Goal: Task Accomplishment & Management: Use online tool/utility

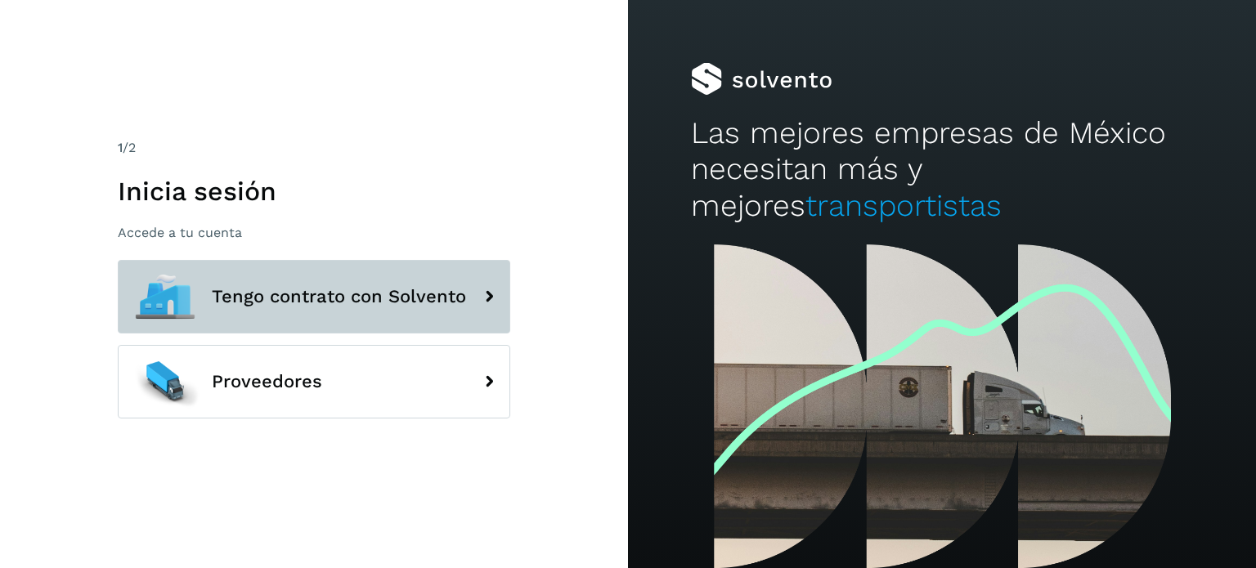
click at [289, 311] on button "Tengo contrato con Solvento" at bounding box center [314, 297] width 392 height 74
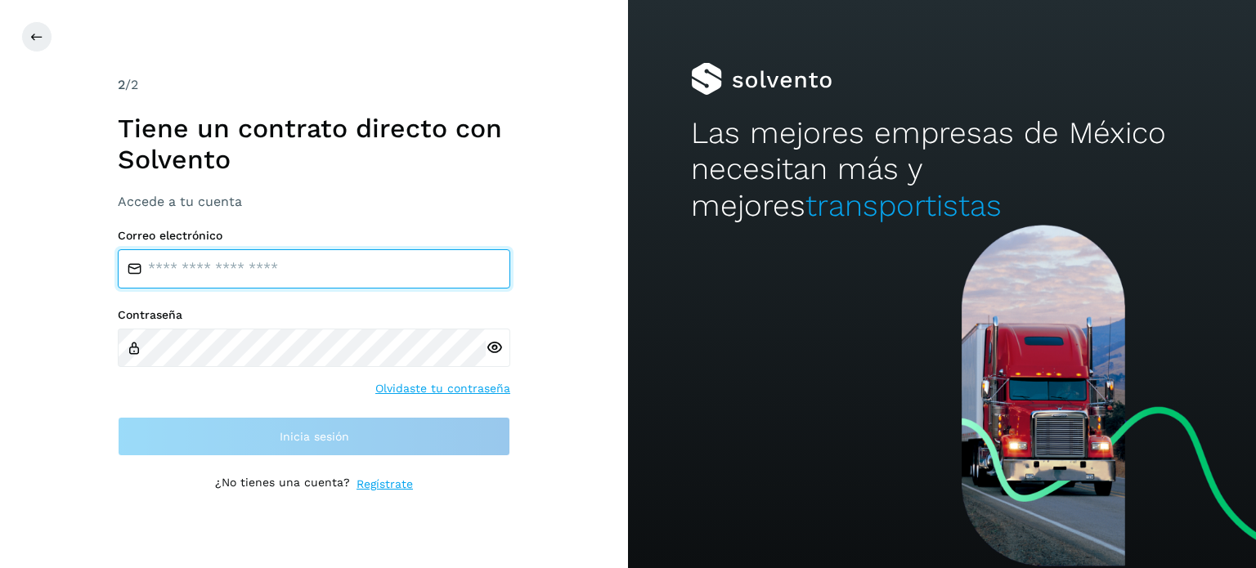
type input "**********"
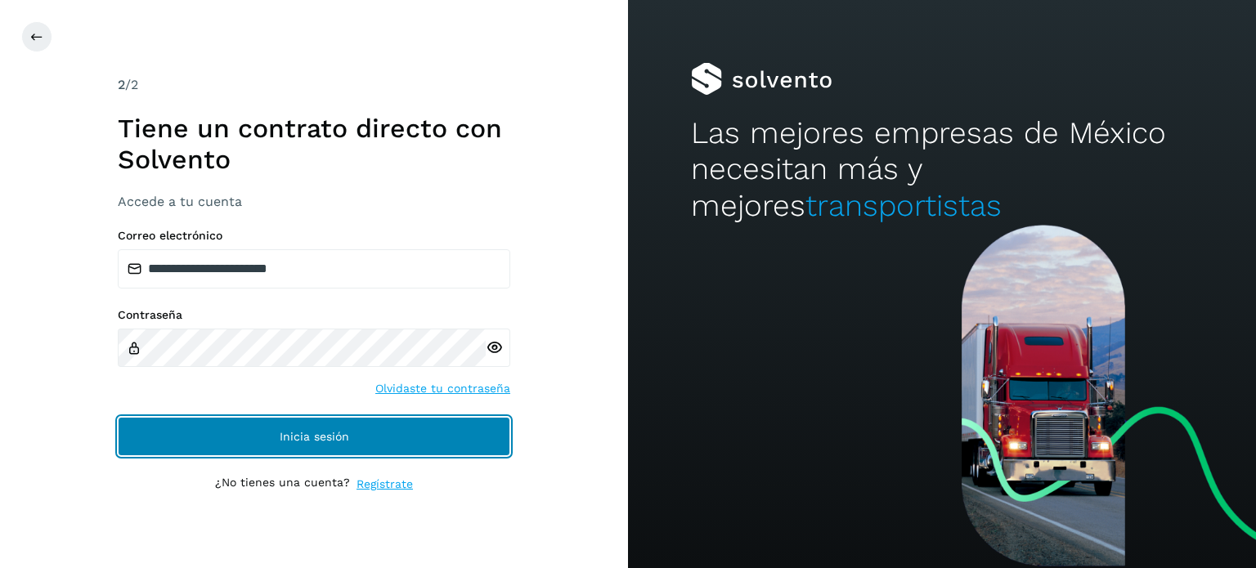
click at [291, 434] on span "Inicia sesión" at bounding box center [314, 436] width 69 height 11
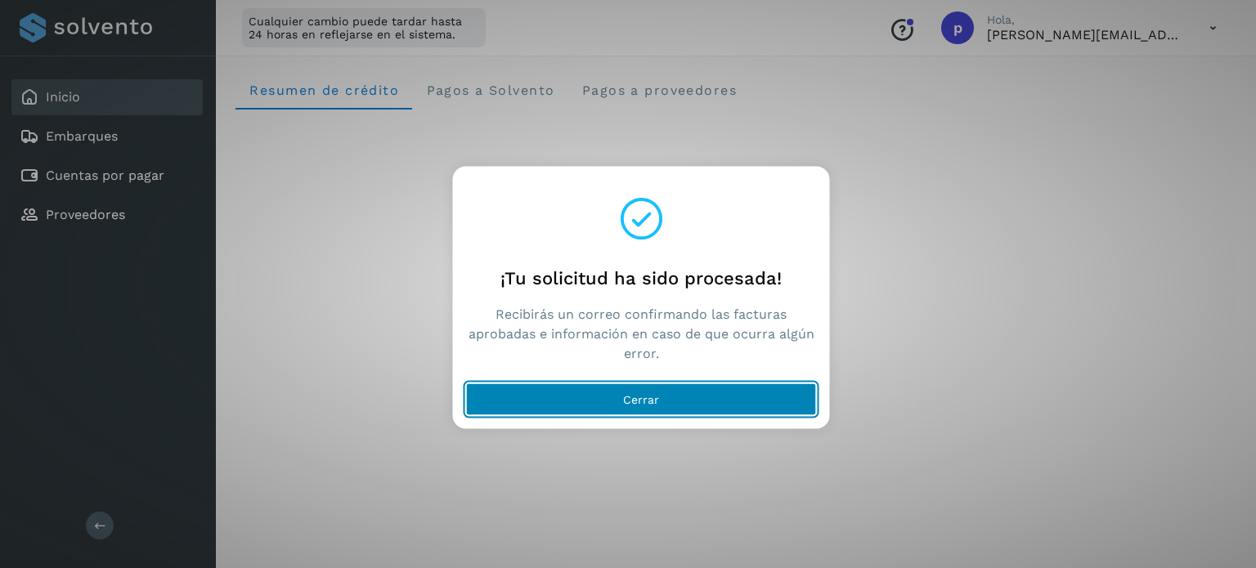
click at [550, 400] on button "Cerrar" at bounding box center [641, 399] width 351 height 33
